Goal: Transaction & Acquisition: Book appointment/travel/reservation

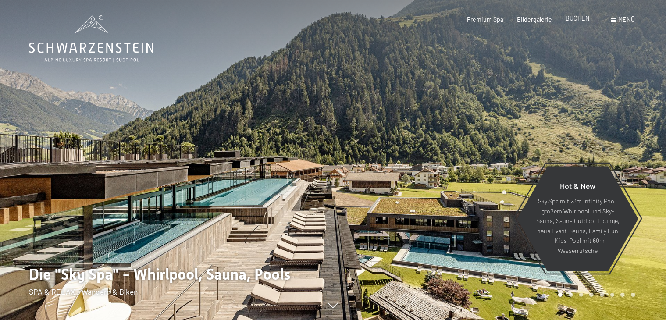
click at [581, 20] on span "BUCHEN" at bounding box center [578, 17] width 24 height 7
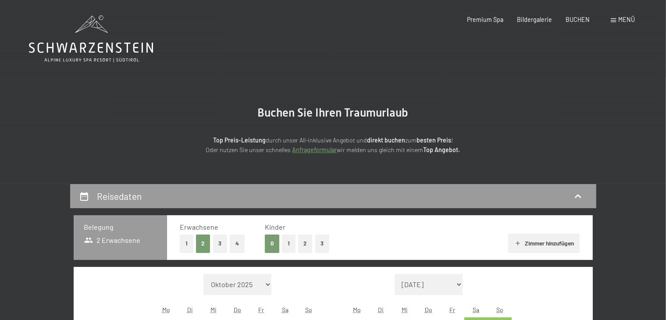
click at [218, 244] on button "3" at bounding box center [220, 244] width 14 height 18
click at [519, 241] on icon "button" at bounding box center [518, 243] width 7 height 7
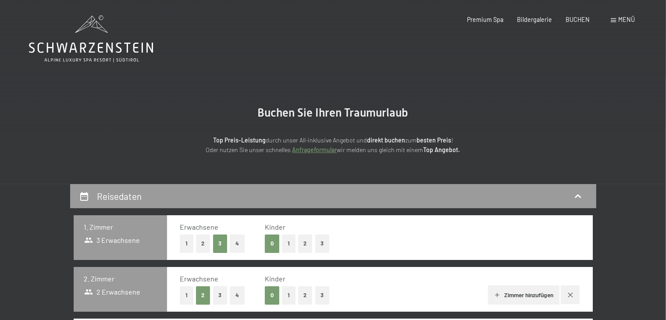
click at [200, 244] on button "2" at bounding box center [203, 244] width 14 height 18
click at [187, 297] on button "1" at bounding box center [187, 295] width 14 height 18
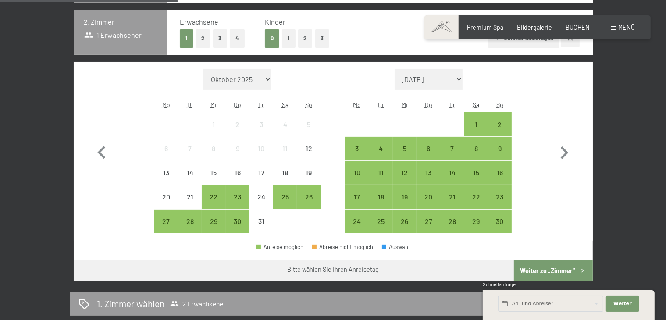
scroll to position [253, 0]
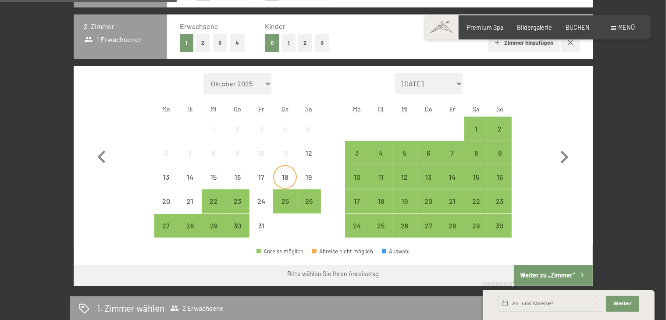
click at [287, 175] on div "18" at bounding box center [285, 185] width 22 height 22
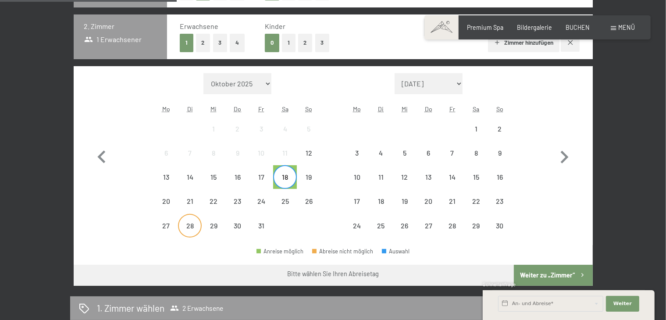
click at [194, 222] on div "28" at bounding box center [190, 233] width 22 height 22
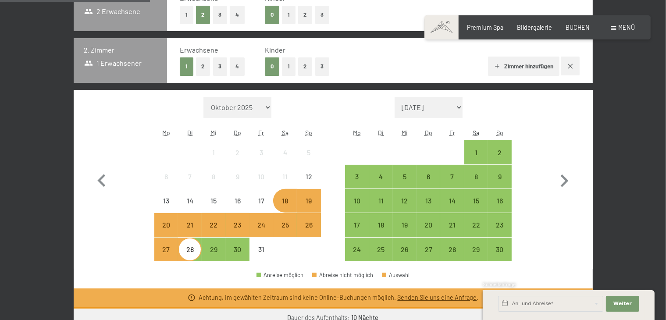
scroll to position [231, 0]
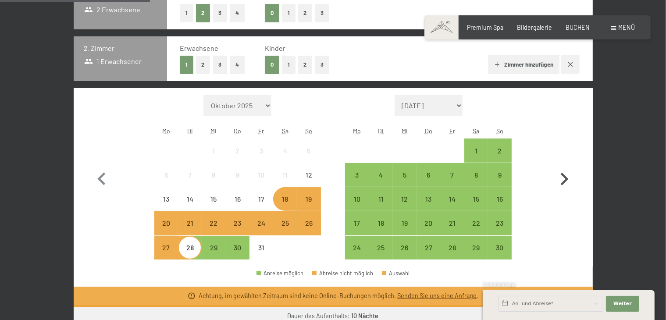
click at [556, 138] on button "button" at bounding box center [564, 177] width 25 height 165
select select "2025-11-01"
select select "2025-12-01"
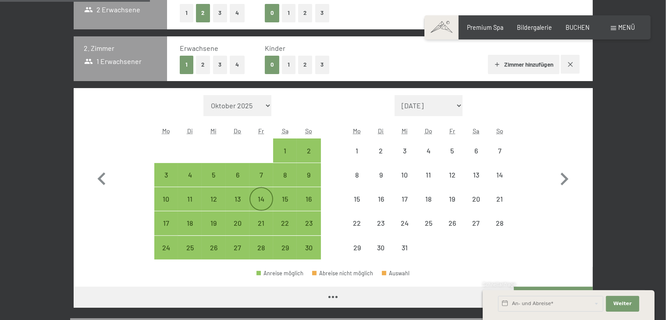
select select "2025-11-01"
select select "2025-12-01"
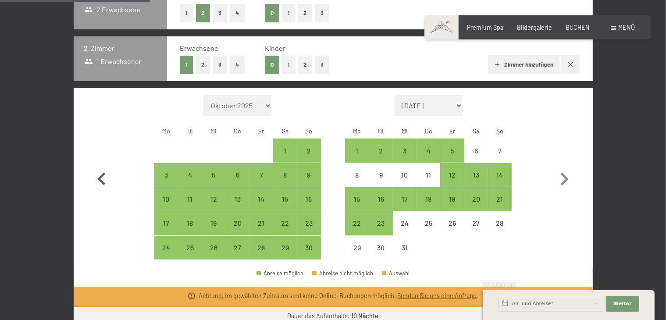
click at [102, 176] on icon "button" at bounding box center [101, 178] width 8 height 13
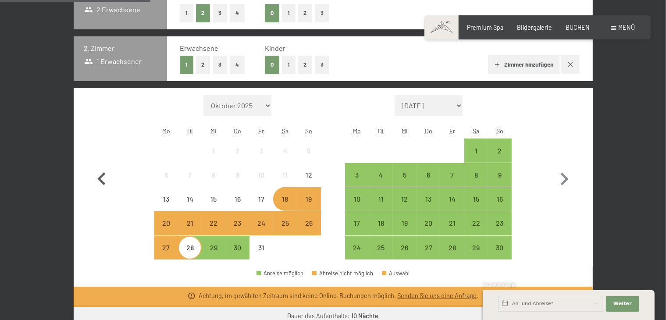
click at [109, 188] on icon "button" at bounding box center [101, 179] width 25 height 25
click at [104, 220] on button "button" at bounding box center [101, 177] width 25 height 165
click at [248, 239] on div "30" at bounding box center [238, 248] width 24 height 24
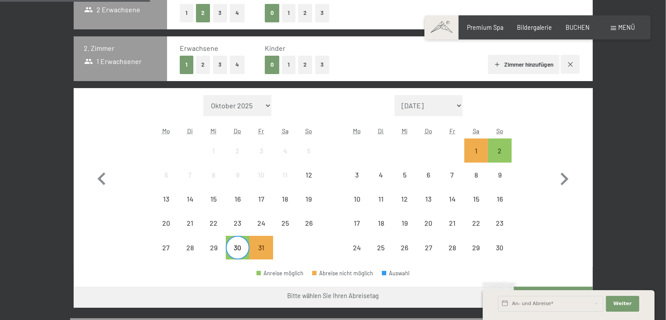
click at [218, 150] on div "1" at bounding box center [214, 158] width 22 height 22
click at [309, 176] on div "12" at bounding box center [309, 183] width 22 height 22
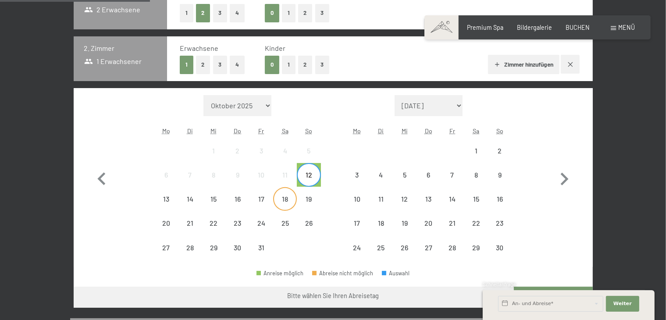
click at [279, 200] on div "18" at bounding box center [285, 207] width 22 height 22
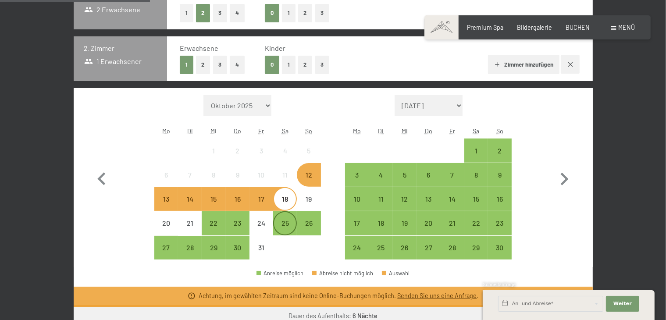
click at [285, 225] on div "25" at bounding box center [285, 231] width 22 height 22
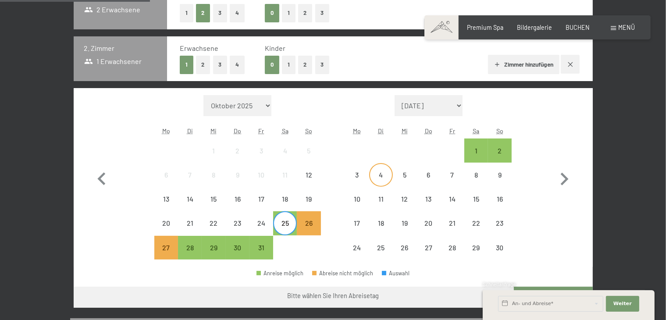
click at [382, 172] on div "4" at bounding box center [381, 183] width 22 height 22
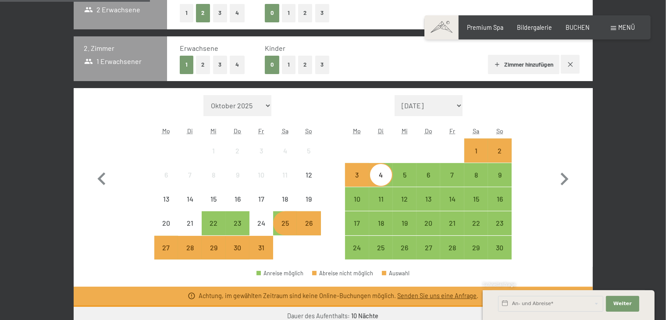
click at [358, 178] on div "3" at bounding box center [357, 183] width 22 height 22
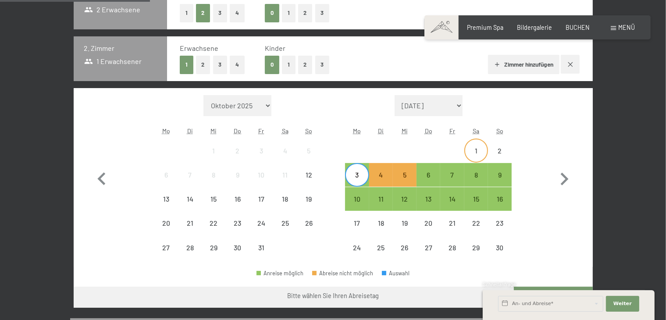
click at [473, 154] on div "1" at bounding box center [477, 158] width 22 height 22
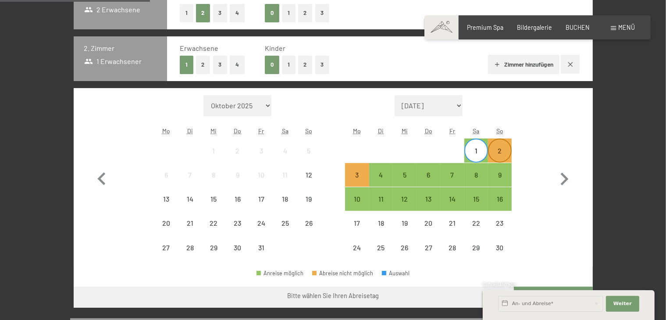
click at [498, 150] on div "2" at bounding box center [500, 158] width 22 height 22
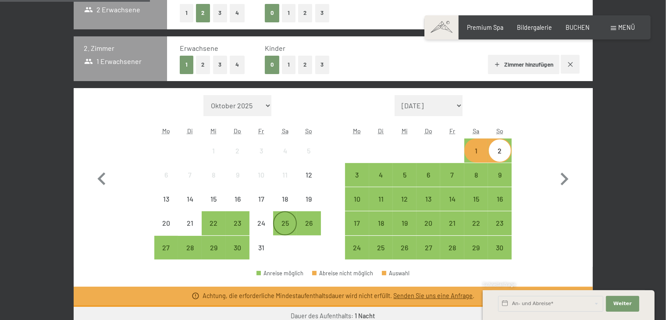
click at [287, 218] on div "25" at bounding box center [285, 223] width 22 height 22
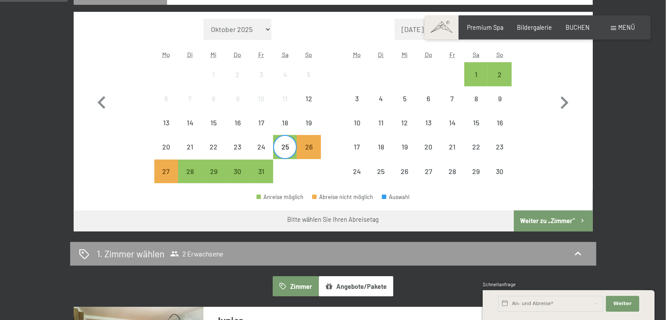
scroll to position [299, 0]
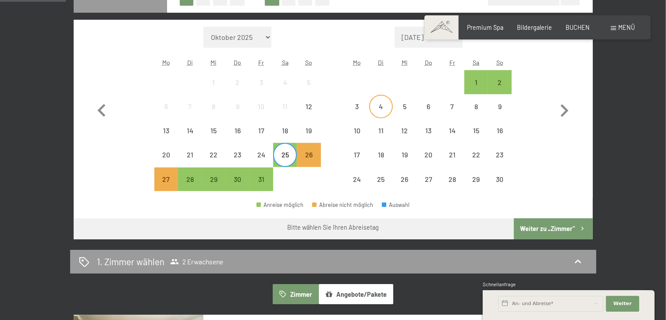
click at [383, 107] on div "4" at bounding box center [381, 114] width 22 height 22
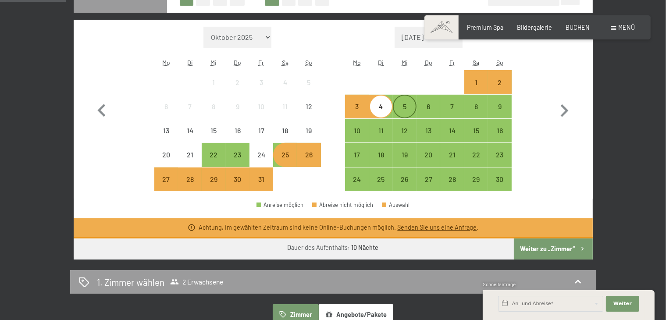
click at [404, 107] on div "5" at bounding box center [405, 114] width 22 height 22
